Goal: Information Seeking & Learning: Learn about a topic

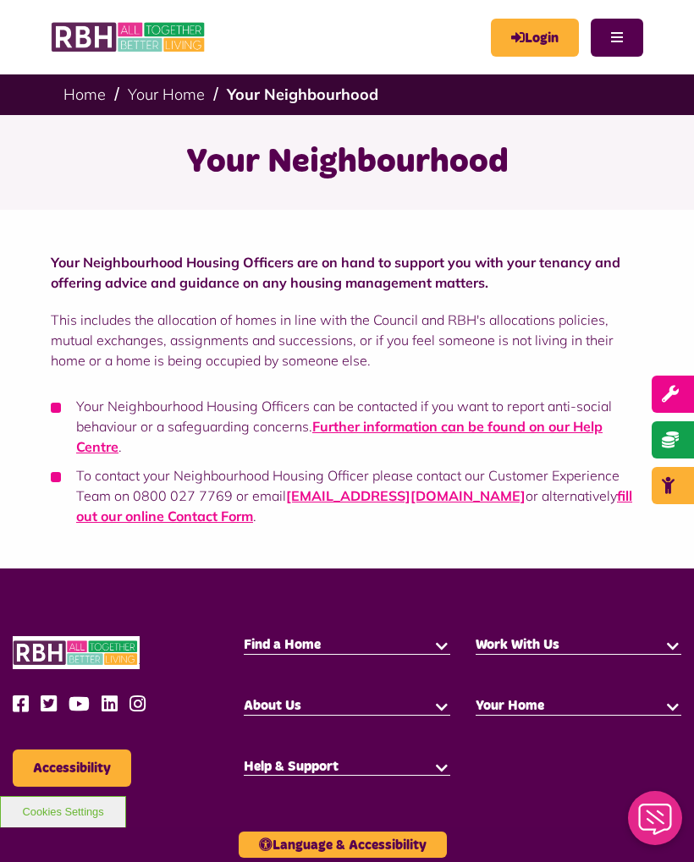
click at [366, 426] on link "Further information can be found on our Help Centre" at bounding box center [339, 436] width 526 height 37
click at [253, 642] on span "Find a Home" at bounding box center [282, 645] width 77 height 14
click at [293, 658] on div "Find a Home Social Housing Buying a Home" at bounding box center [346, 654] width 231 height 36
click at [433, 649] on button "button" at bounding box center [441, 644] width 17 height 17
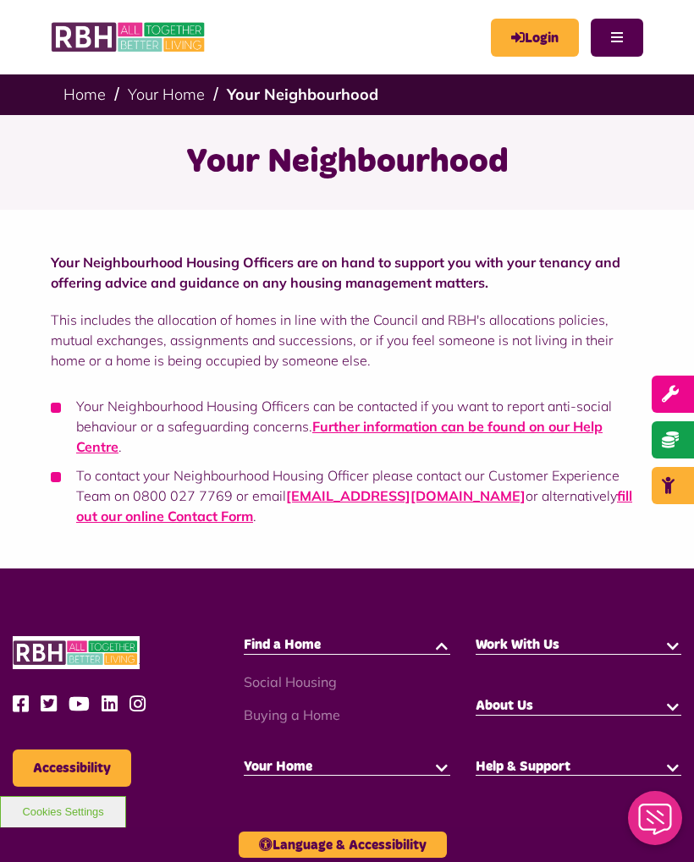
click at [251, 720] on link "Buying a Home" at bounding box center [292, 715] width 96 height 17
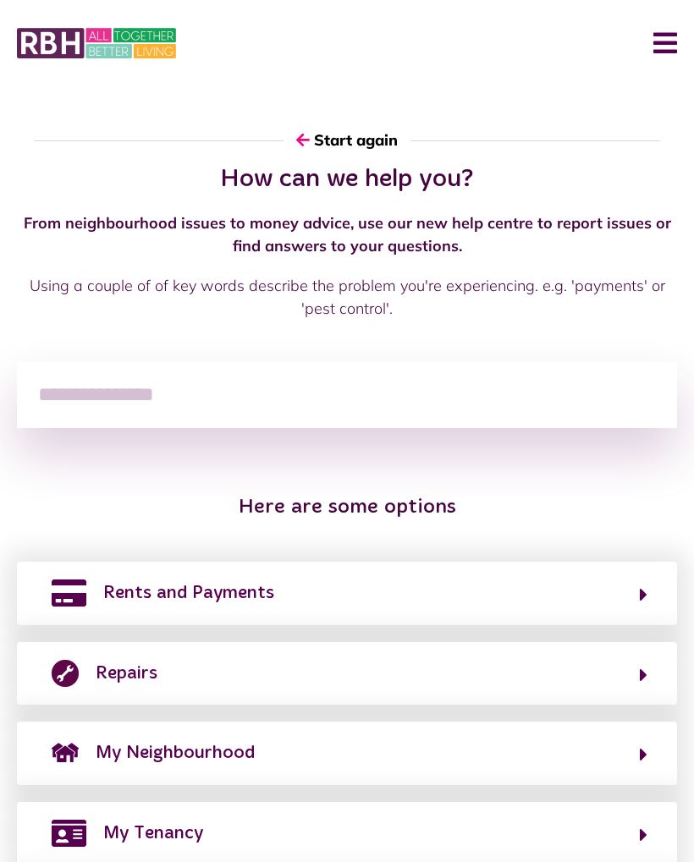
click at [77, 752] on img "button" at bounding box center [65, 753] width 27 height 27
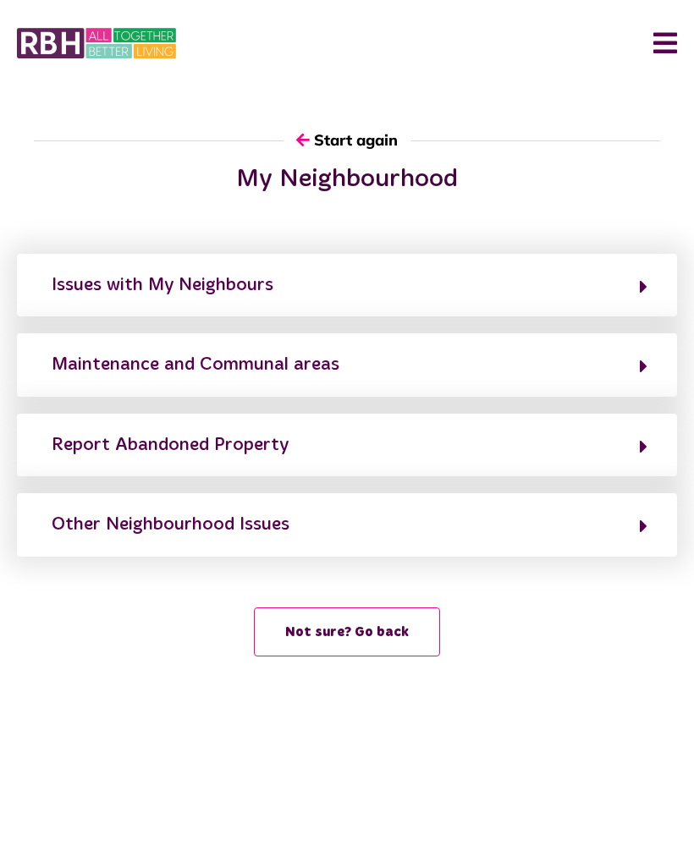
click at [80, 287] on div "Issues with My Neighbours" at bounding box center [163, 285] width 222 height 27
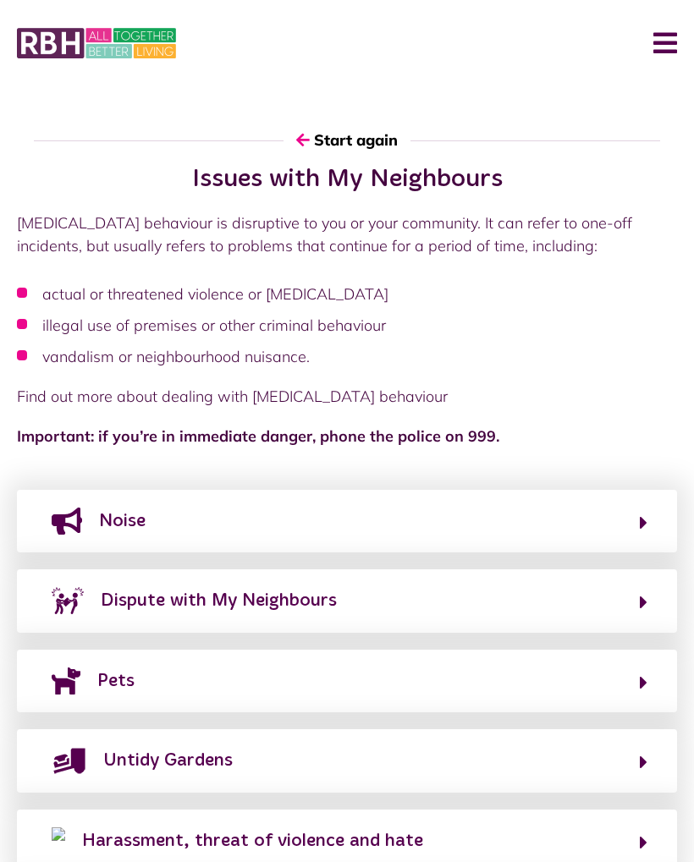
click at [109, 523] on div "Noise" at bounding box center [122, 521] width 47 height 27
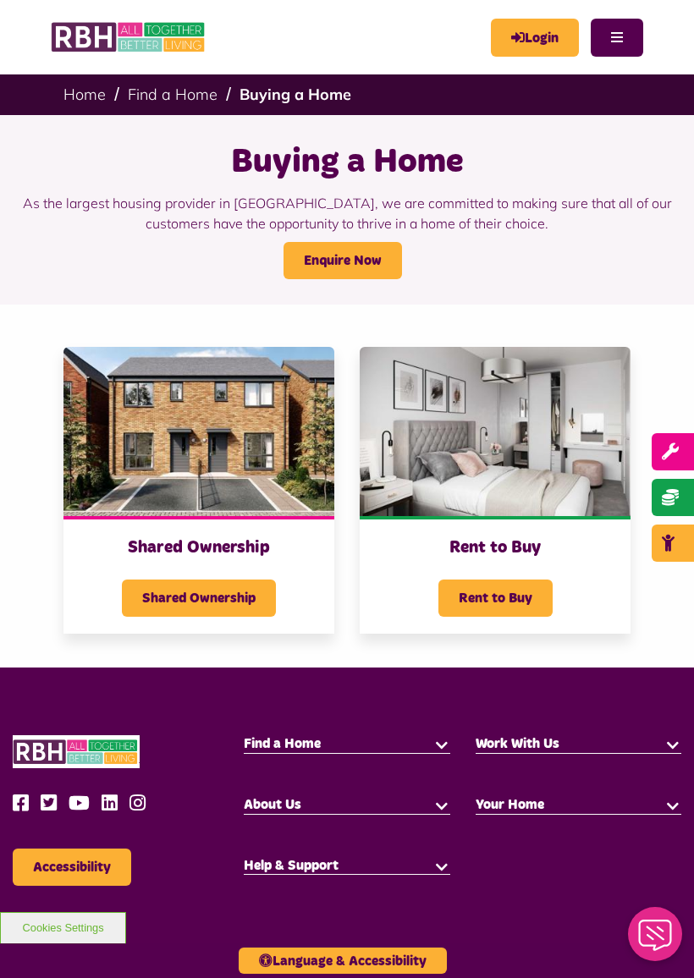
click at [494, 592] on span "Rent to Buy" at bounding box center [495, 598] width 114 height 37
